Goal: Task Accomplishment & Management: Use online tool/utility

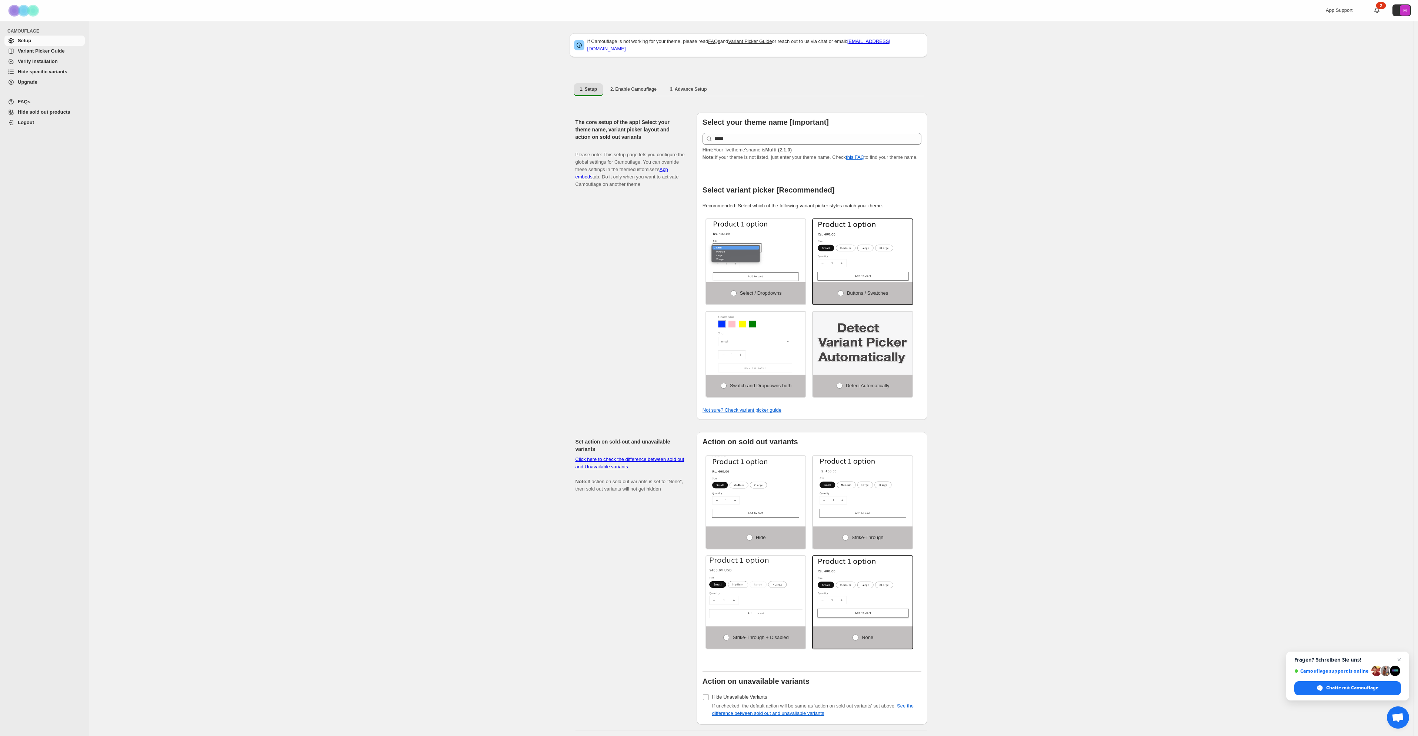
click at [32, 83] on span "Upgrade" at bounding box center [28, 82] width 20 height 6
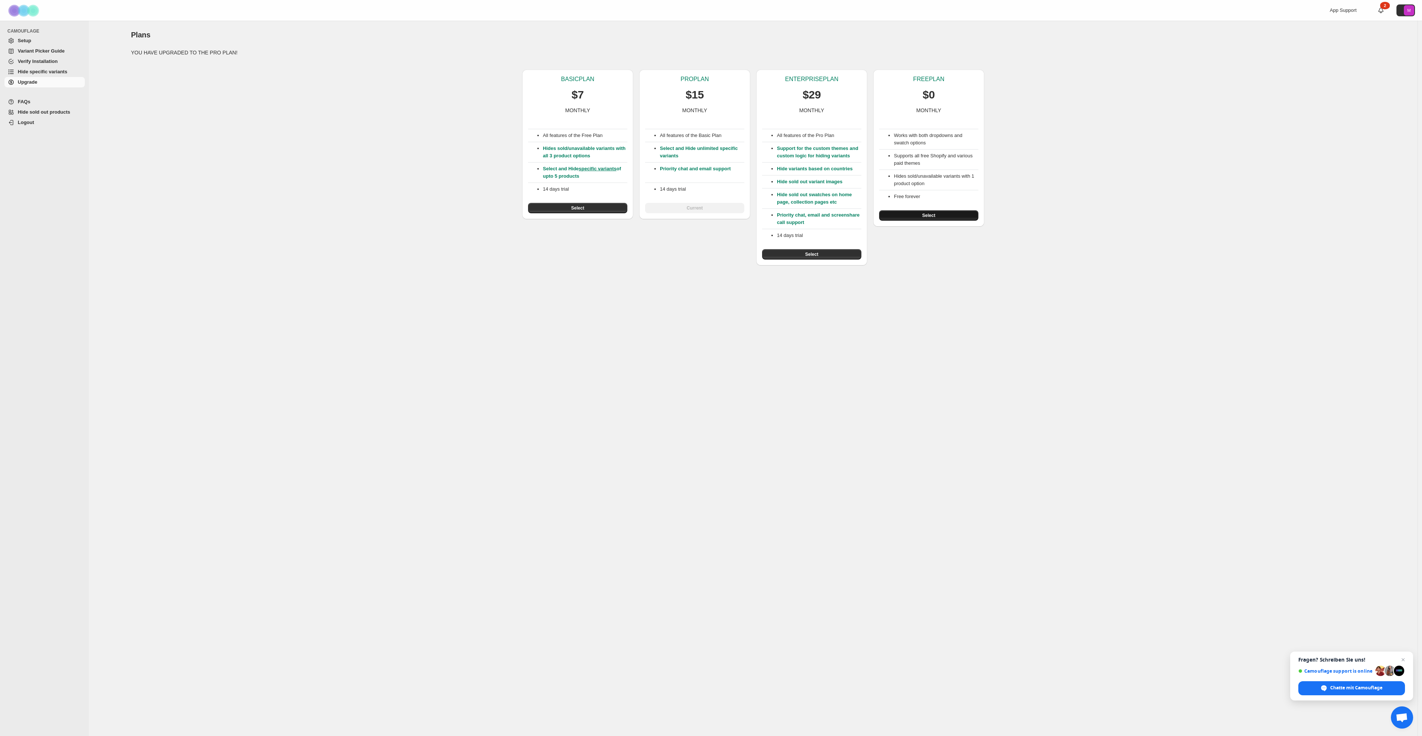
click at [930, 216] on span "Select" at bounding box center [928, 216] width 13 height 6
click at [27, 41] on span "Setup" at bounding box center [24, 41] width 13 height 6
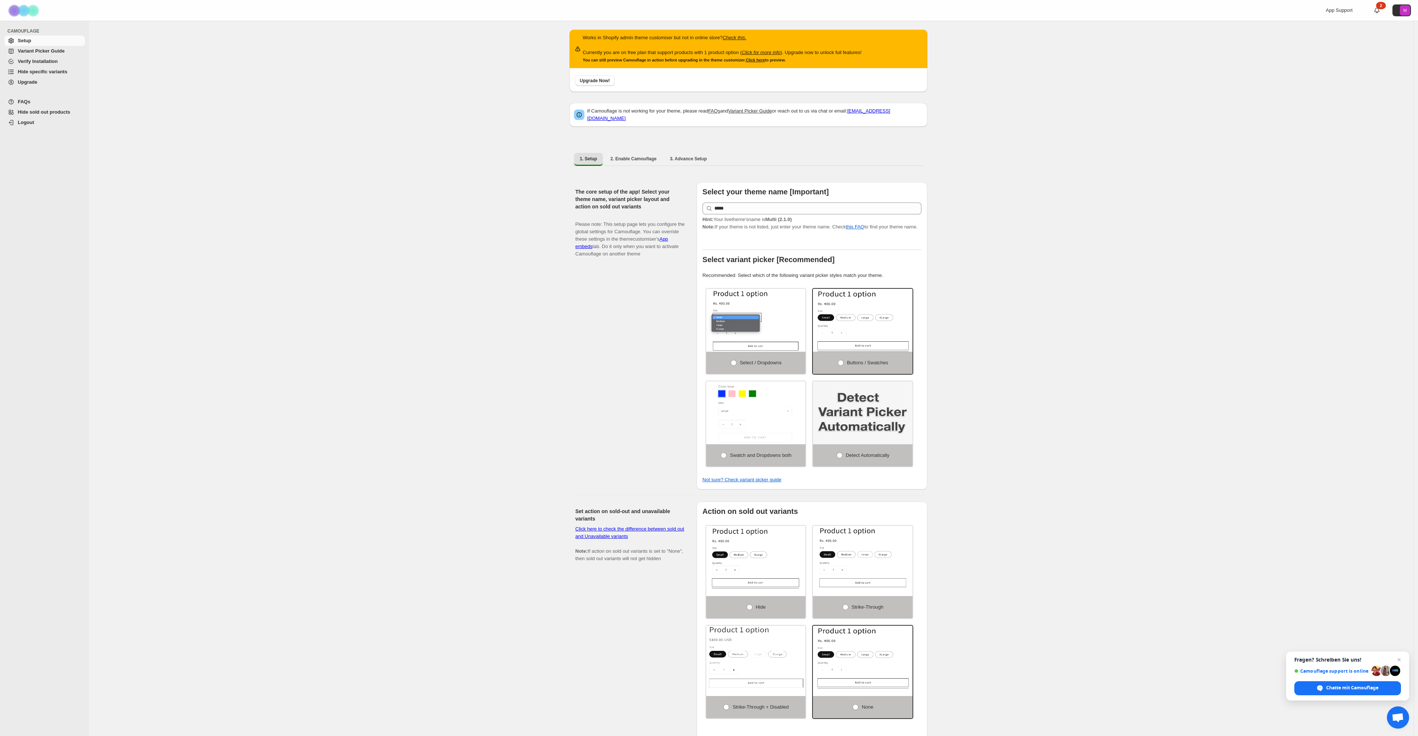
click at [956, 230] on div "Works in Shopify admin theme customiser but not in online store? Check this. Cu…" at bounding box center [751, 471] width 1325 height 901
